Goal: Transaction & Acquisition: Purchase product/service

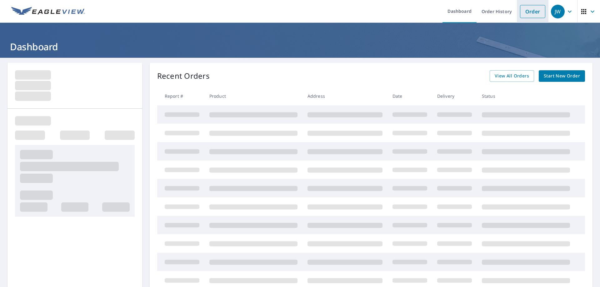
click at [531, 11] on link "Order" at bounding box center [532, 11] width 25 height 13
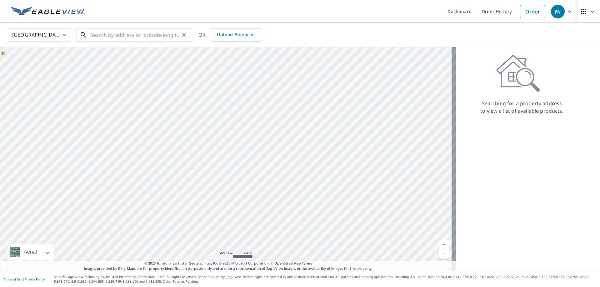
click at [108, 41] on input "text" at bounding box center [134, 35] width 89 height 18
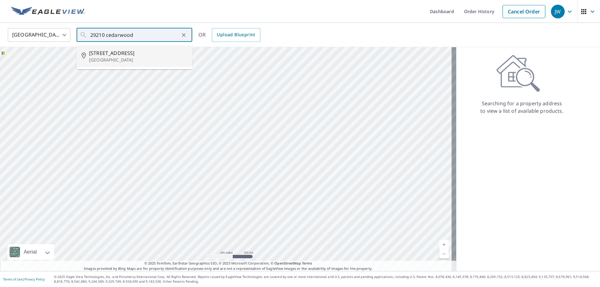
type input "[STREET_ADDRESS][PERSON_NAME]"
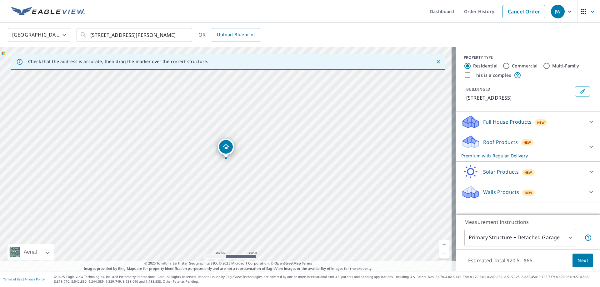
click at [583, 263] on span "Next" at bounding box center [583, 261] width 11 height 8
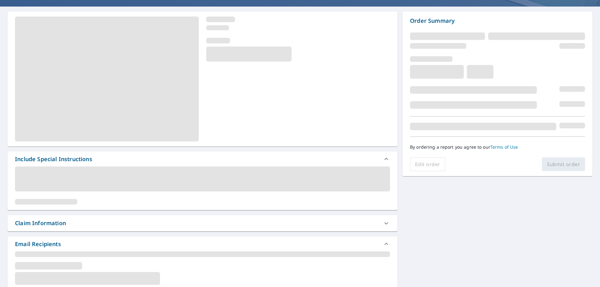
scroll to position [63, 0]
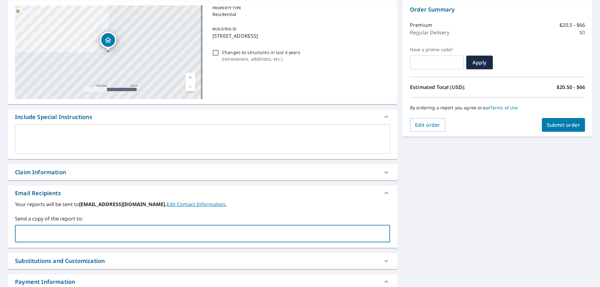
click at [27, 231] on input "text" at bounding box center [198, 234] width 360 height 12
type input "[PERSON_NAME][EMAIL_ADDRESS][DOMAIN_NAME]"
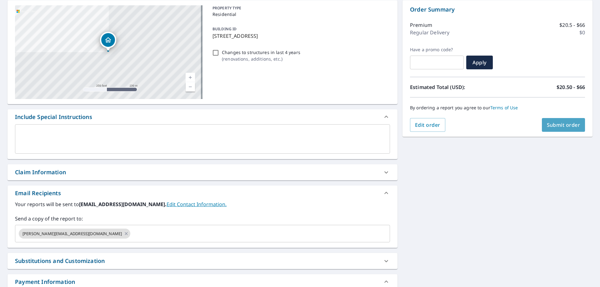
click at [552, 125] on span "Submit order" at bounding box center [563, 125] width 33 height 7
